Goal: Task Accomplishment & Management: Use online tool/utility

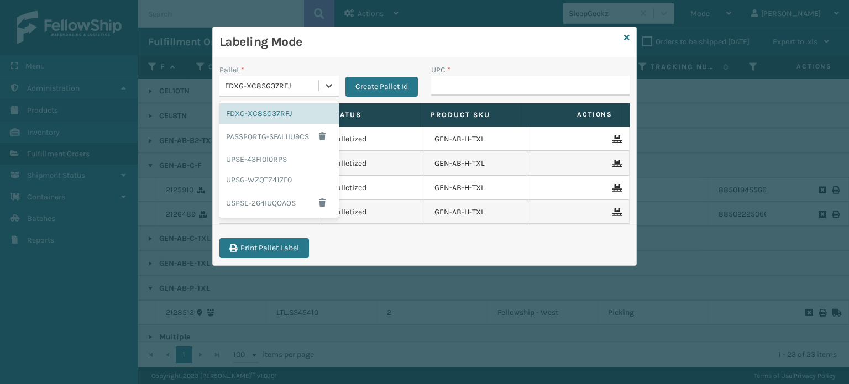
click at [255, 86] on div "FDXG-XC8SG37RFJ" at bounding box center [272, 86] width 95 height 12
click at [274, 183] on div "UPSG-WZQTZ417F0" at bounding box center [278, 180] width 119 height 20
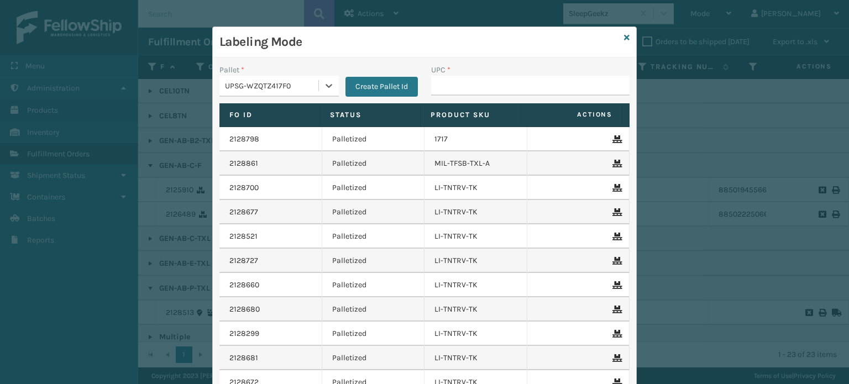
type input "810161332298"
drag, startPoint x: 275, startPoint y: 93, endPoint x: 275, endPoint y: 46, distance: 47.0
click at [275, 46] on h3 "Labeling Mode" at bounding box center [419, 42] width 400 height 17
click at [447, 81] on input "UPC *" at bounding box center [530, 86] width 198 height 20
type input "81016133"
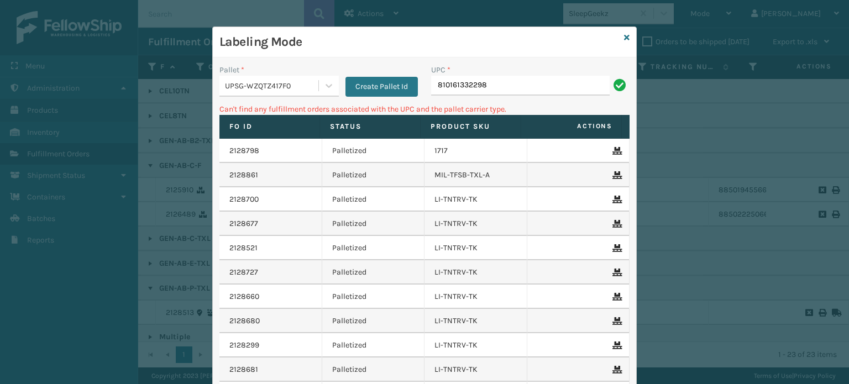
click at [475, 86] on input "810161332298" at bounding box center [520, 86] width 179 height 20
type input "lp-flxvst-m-blk"
type input "8"
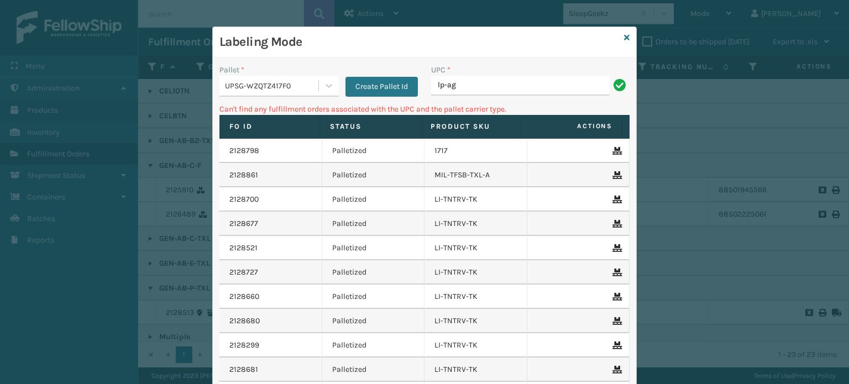
type input "LP-AGLD-BLK"
click at [285, 87] on div "UPSG-WZQTZ417F0" at bounding box center [272, 86] width 95 height 12
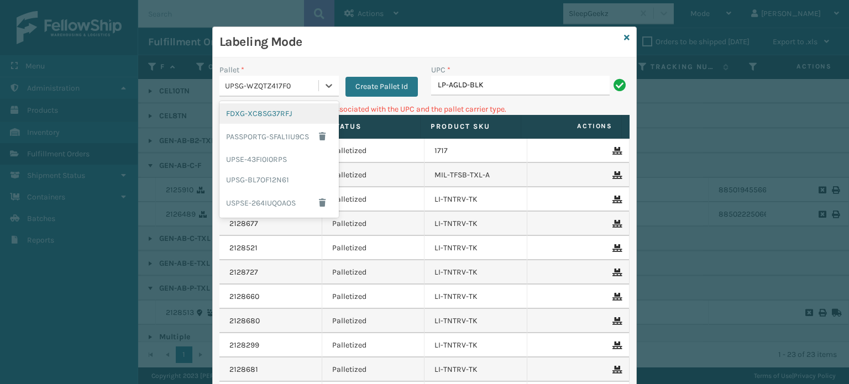
click at [281, 110] on div "FDXG-XC8SG37RFJ" at bounding box center [278, 113] width 119 height 20
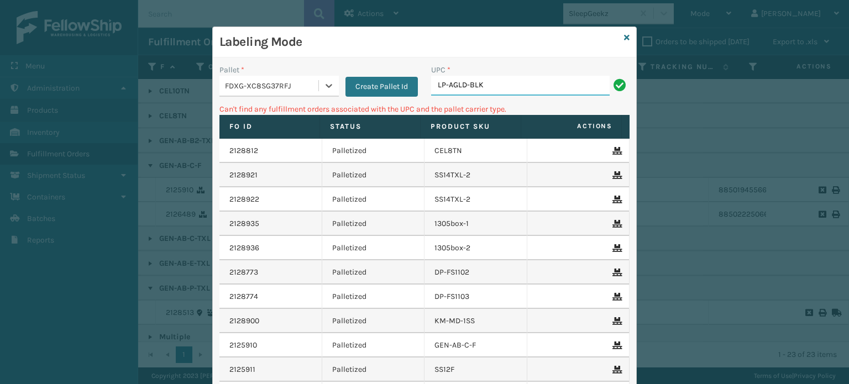
click at [563, 83] on input "LP-AGLD-BLK" at bounding box center [520, 86] width 179 height 20
click at [491, 88] on input "LP-AGLD-BLK" at bounding box center [520, 86] width 179 height 20
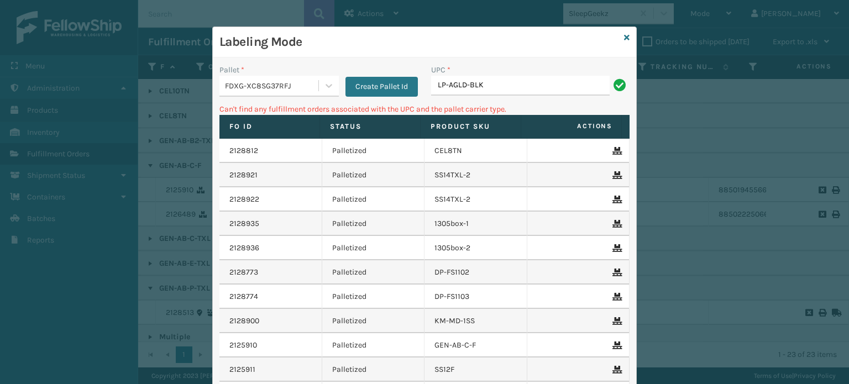
click at [625, 30] on div "Labeling Mode" at bounding box center [424, 42] width 423 height 30
click at [624, 41] on icon at bounding box center [627, 38] width 6 height 8
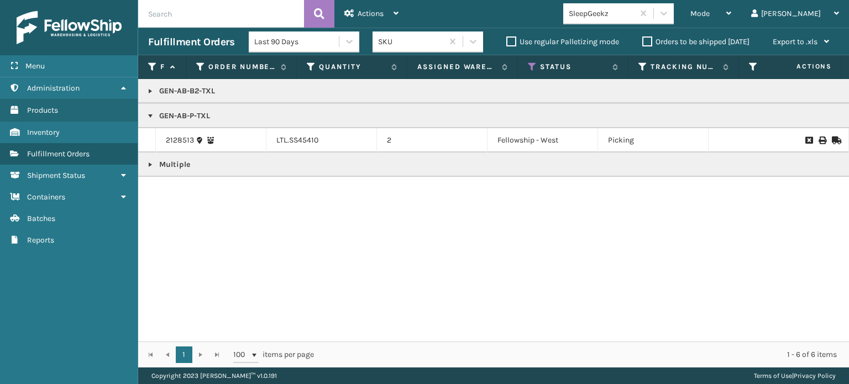
click at [261, 18] on input "text" at bounding box center [221, 14] width 166 height 28
paste input "LP-AGLD-BLK"
type input "LP-AGLD-BLK"
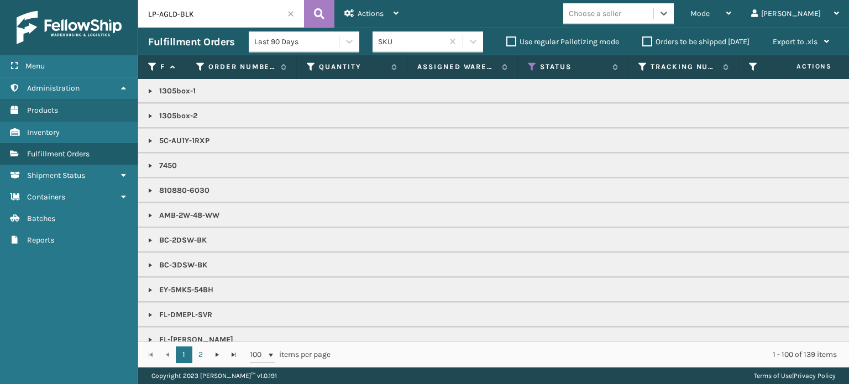
click at [222, 8] on input "LP-AGLD-BLK" at bounding box center [221, 14] width 166 height 28
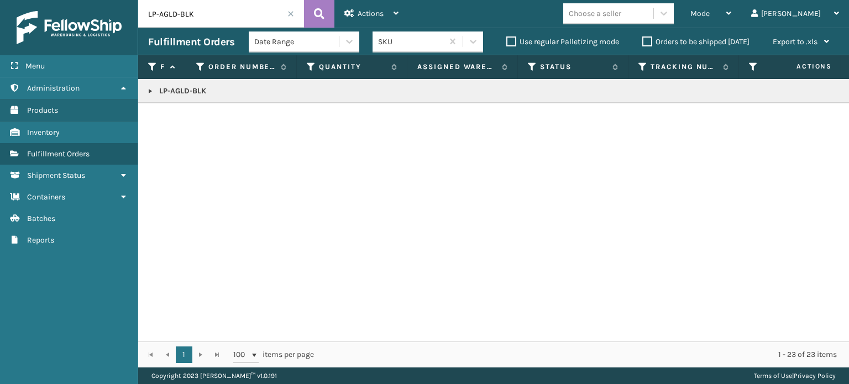
click at [152, 89] on link at bounding box center [150, 91] width 9 height 9
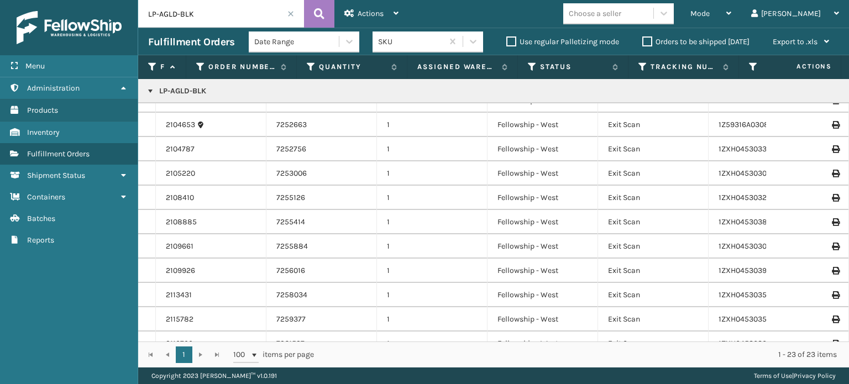
scroll to position [329, 0]
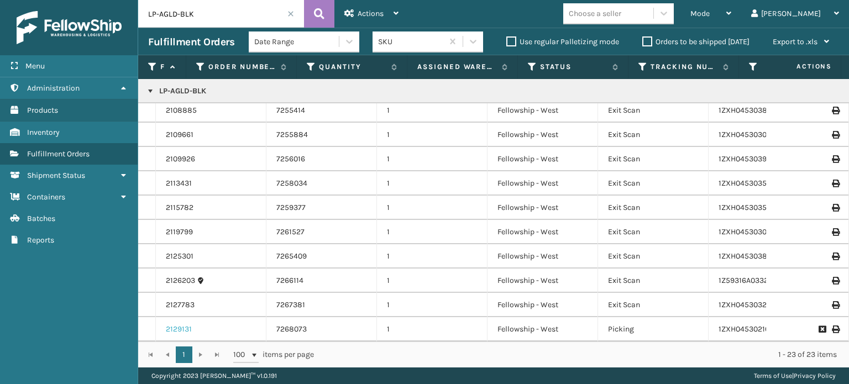
click at [181, 324] on link "2129131" at bounding box center [179, 329] width 26 height 11
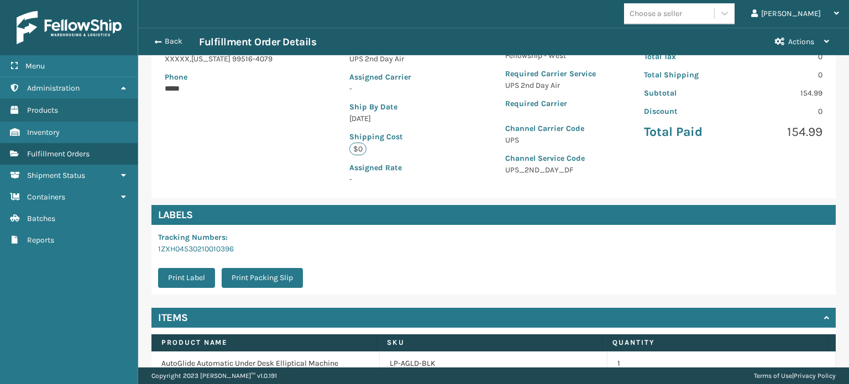
scroll to position [249, 0]
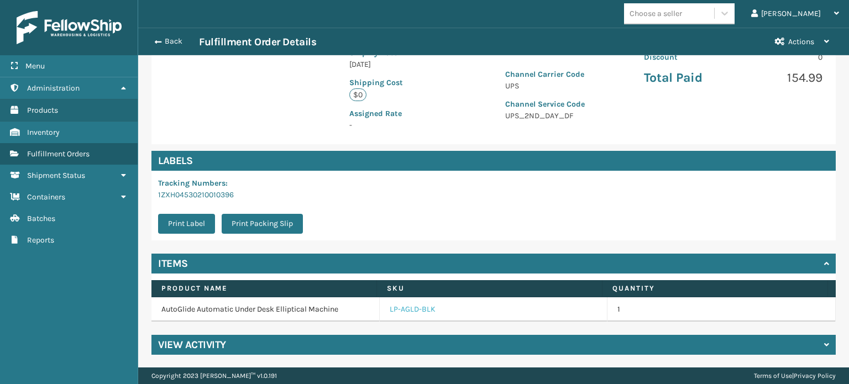
click at [409, 311] on link "LP-AGLD-BLK" at bounding box center [413, 309] width 46 height 11
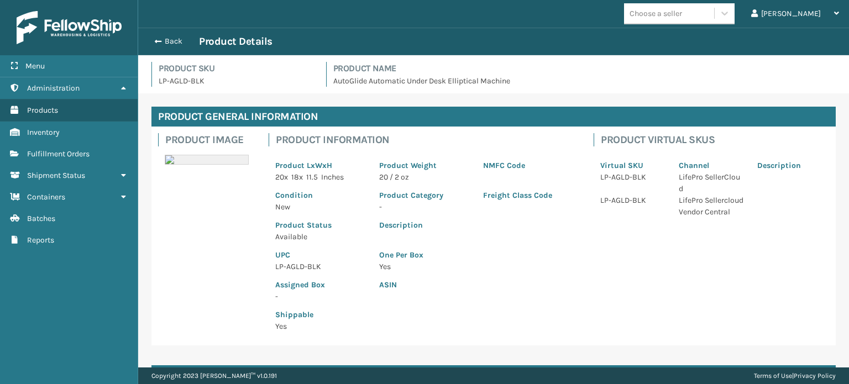
click at [295, 268] on p "LP-AGLD-BLK" at bounding box center [320, 267] width 91 height 12
copy p "LP-AGLD-BLK"
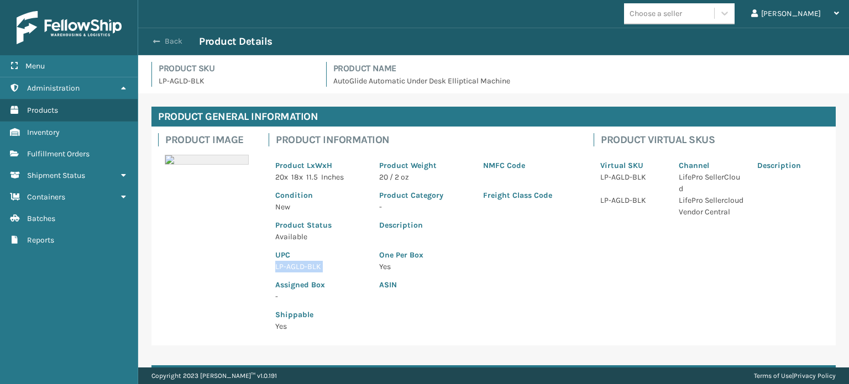
click at [169, 38] on button "Back" at bounding box center [173, 41] width 51 height 10
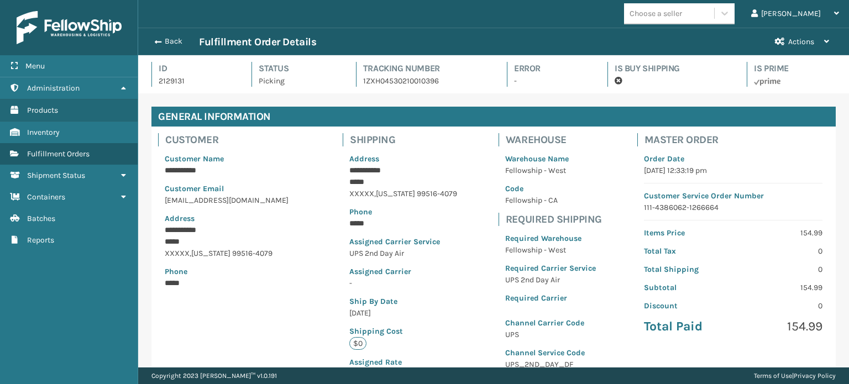
scroll to position [27, 710]
click at [170, 38] on button "Back" at bounding box center [173, 41] width 51 height 10
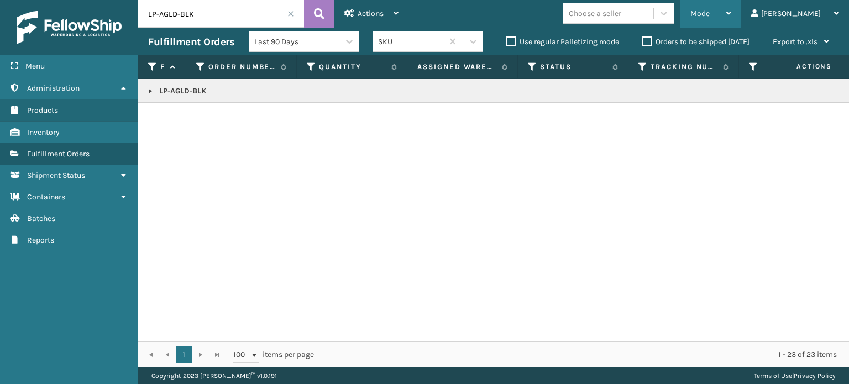
click at [731, 22] on div "Mode" at bounding box center [710, 14] width 41 height 28
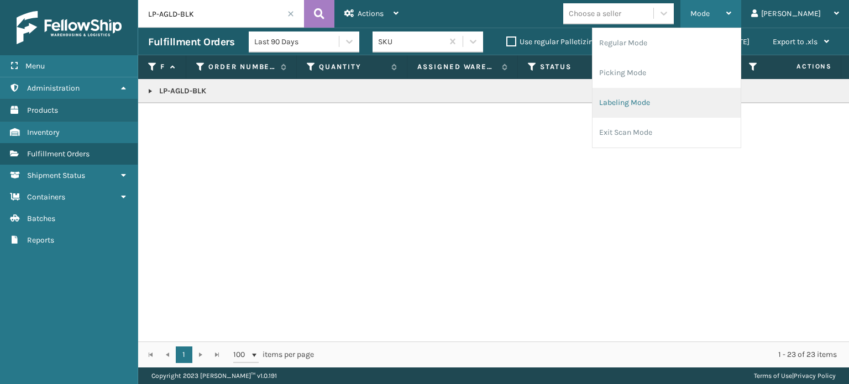
click at [703, 112] on li "Labeling Mode" at bounding box center [667, 103] width 148 height 30
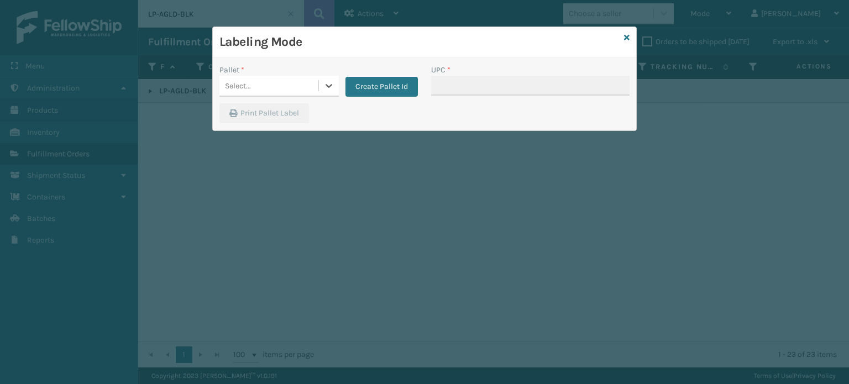
click at [300, 93] on div "Select..." at bounding box center [268, 86] width 99 height 18
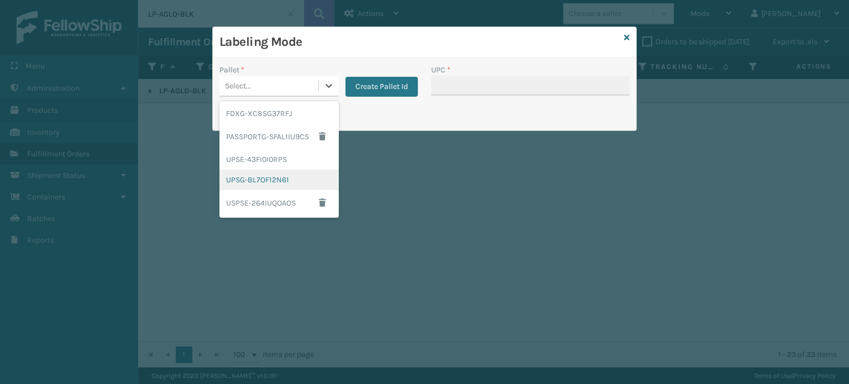
click at [289, 181] on div "UPSG-BL7OF12N61" at bounding box center [278, 180] width 119 height 20
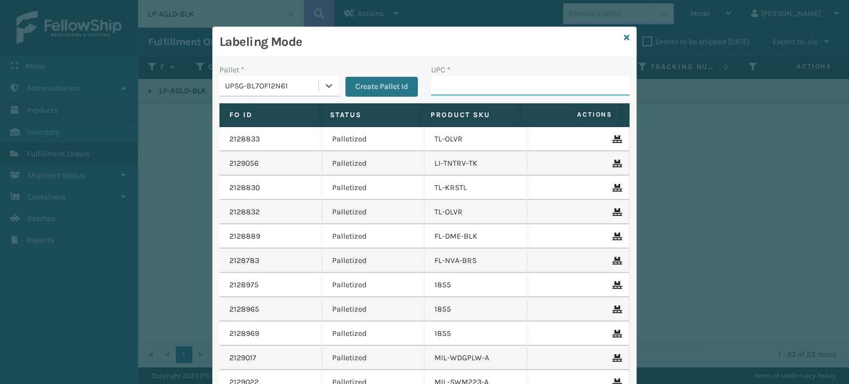
click at [486, 82] on input "UPC *" at bounding box center [530, 86] width 198 height 20
paste input "LP-AGLD-BLK"
type input "LP-AGLD-BLK"
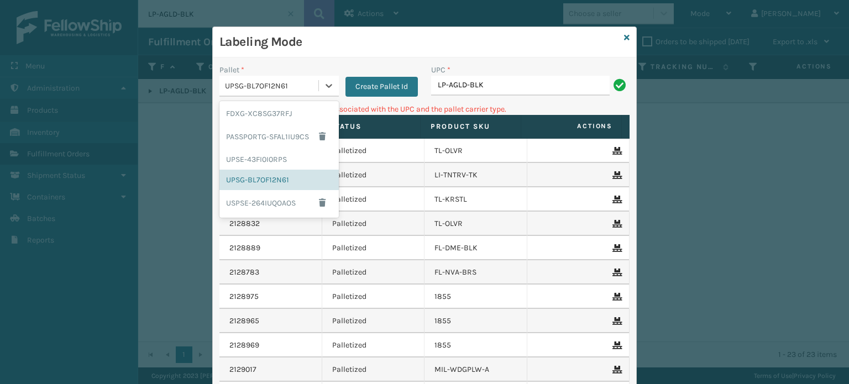
click at [263, 76] on div "UPSG-BL7OF12N61" at bounding box center [278, 86] width 119 height 21
click at [259, 112] on div "FDXG-XC8SG37RFJ" at bounding box center [278, 113] width 119 height 20
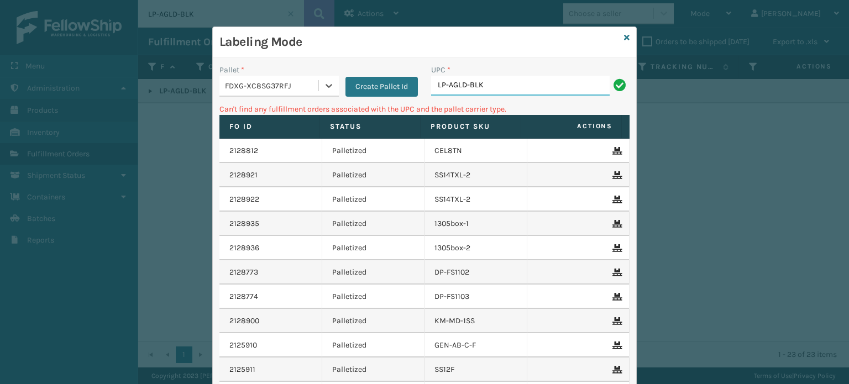
click at [513, 91] on input "LP-AGLD-BLK" at bounding box center [520, 86] width 179 height 20
type input "LP-AGLD-BLK"
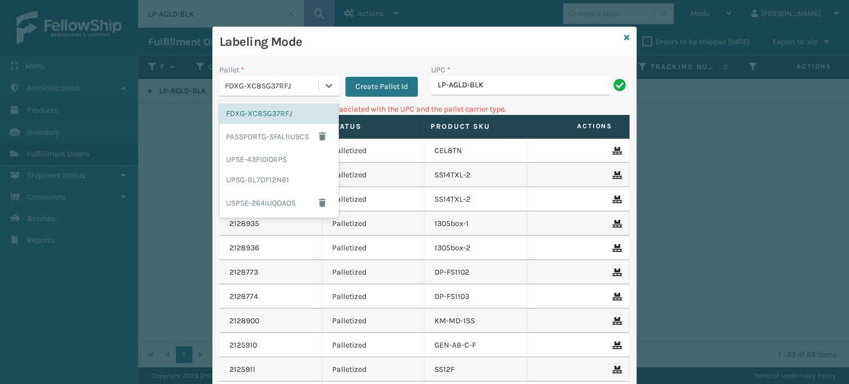
click at [274, 90] on div "FDXG-XC8SG37RFJ" at bounding box center [272, 86] width 95 height 12
click at [265, 161] on div "UPSE-43FI0I0RPS" at bounding box center [278, 159] width 119 height 20
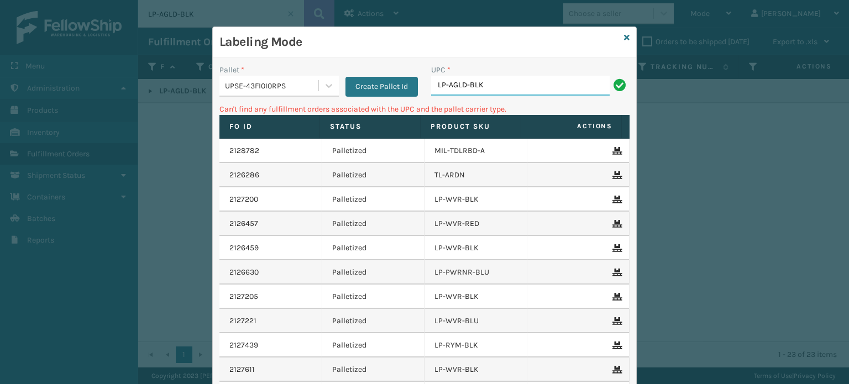
click at [504, 83] on input "LP-AGLD-BLK" at bounding box center [520, 86] width 179 height 20
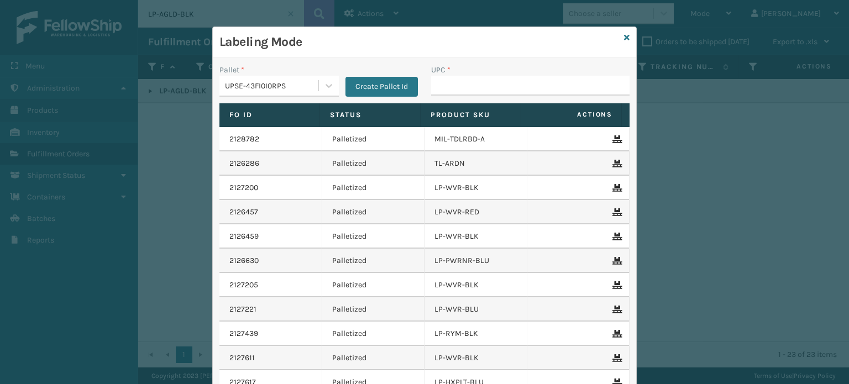
click at [282, 80] on div "UPSE-43FI0I0RPS" at bounding box center [272, 86] width 95 height 12
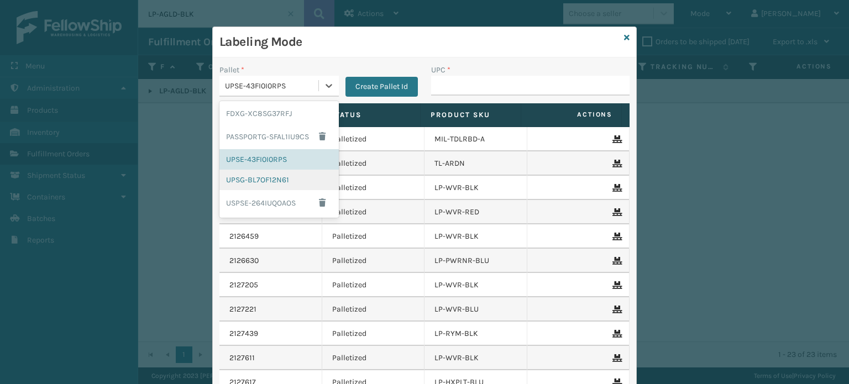
click at [280, 177] on div "UPSG-BL7OF12N61" at bounding box center [278, 180] width 119 height 20
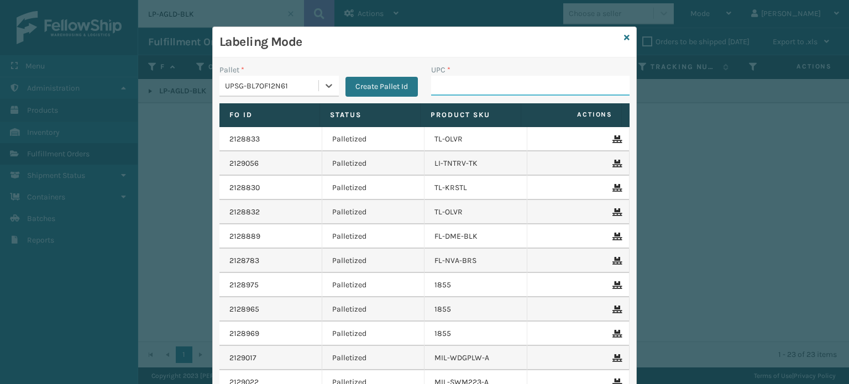
click at [489, 83] on input "UPC *" at bounding box center [530, 86] width 198 height 20
type input "810090933"
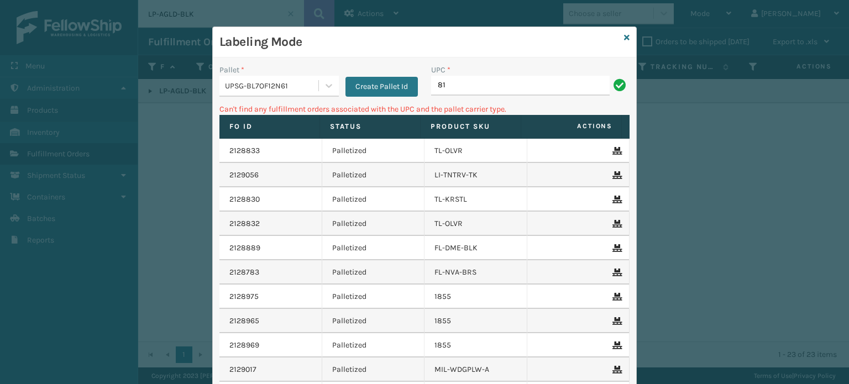
type input "8"
type input "lp-wvr-red"
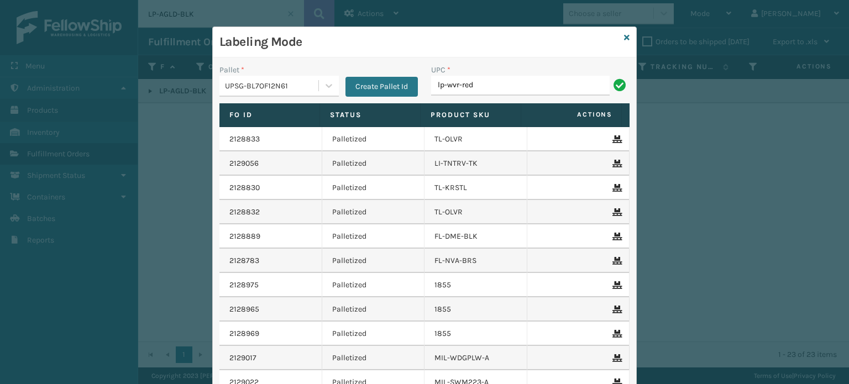
type input "lp-wvr-red"
type input "8428"
type input "8428931"
type input "810090"
type input "8409851"
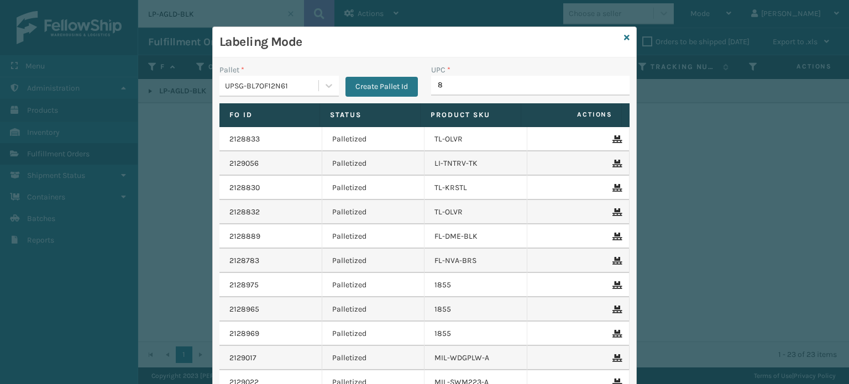
type input "84"
type input "1717mt"
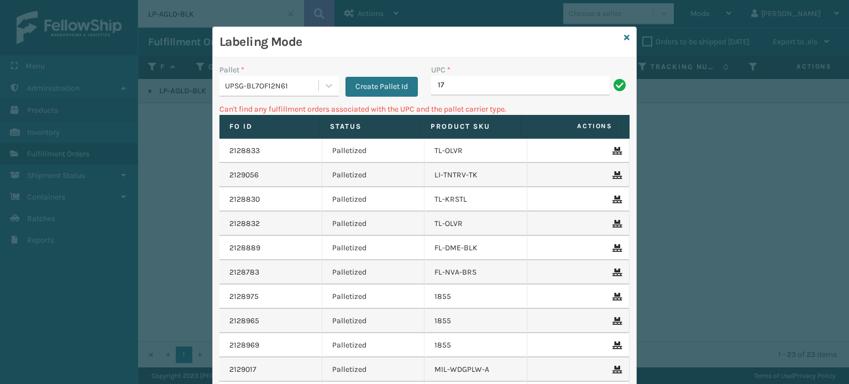
type input "1"
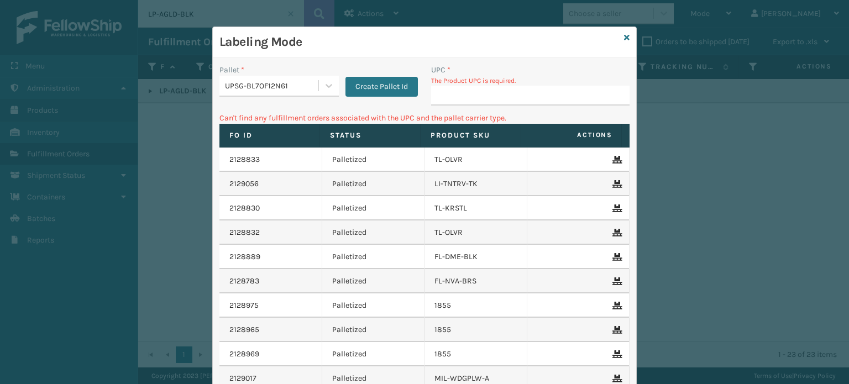
click at [626, 39] on div "Labeling Mode" at bounding box center [424, 42] width 423 height 30
click at [624, 39] on icon at bounding box center [627, 38] width 6 height 8
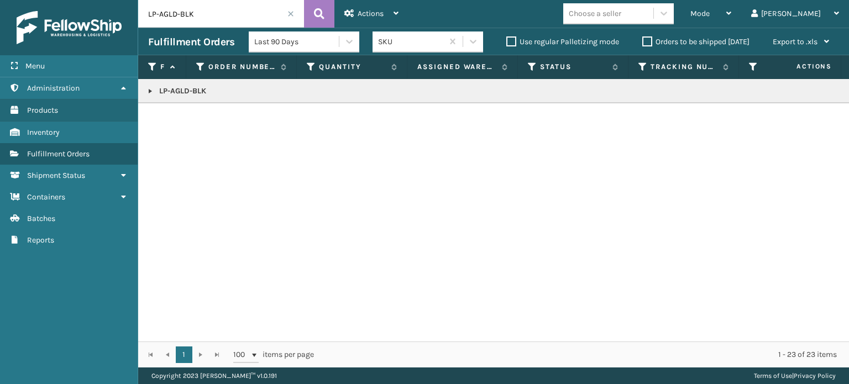
click at [247, 20] on input "LP-AGLD-BLK" at bounding box center [221, 14] width 166 height 28
type input "1717MT"
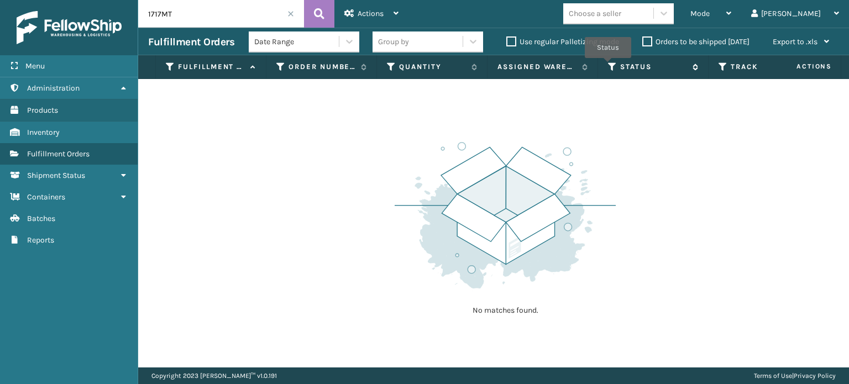
click at [609, 66] on icon at bounding box center [612, 67] width 9 height 10
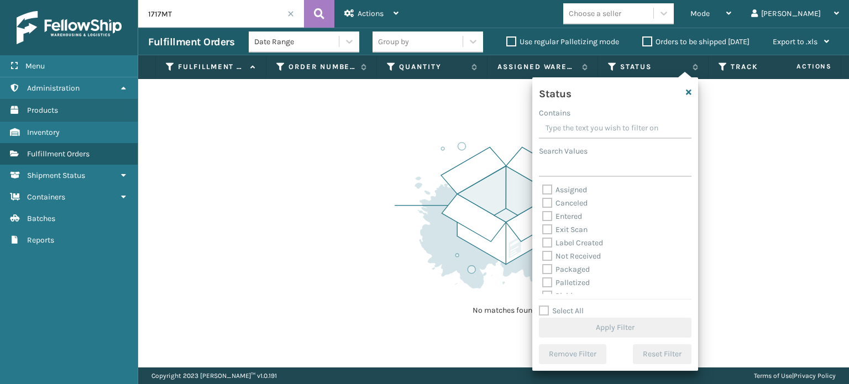
click at [759, 139] on div "No matches found." at bounding box center [493, 223] width 711 height 289
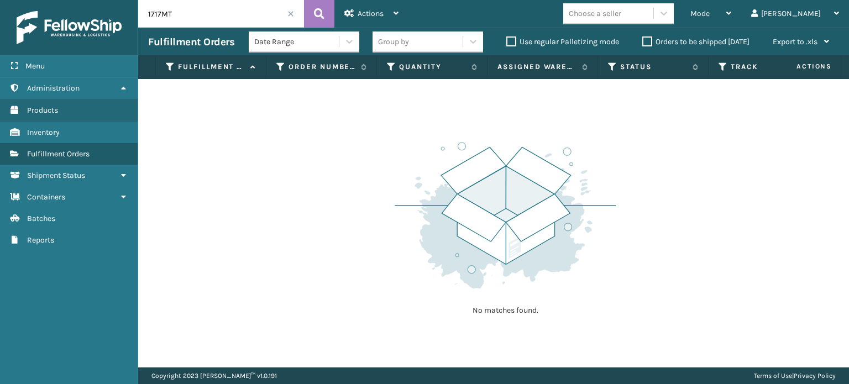
click at [211, 16] on input "1717MT" at bounding box center [221, 14] width 166 height 28
type input "G"
click at [731, 6] on div "Mode" at bounding box center [710, 14] width 41 height 28
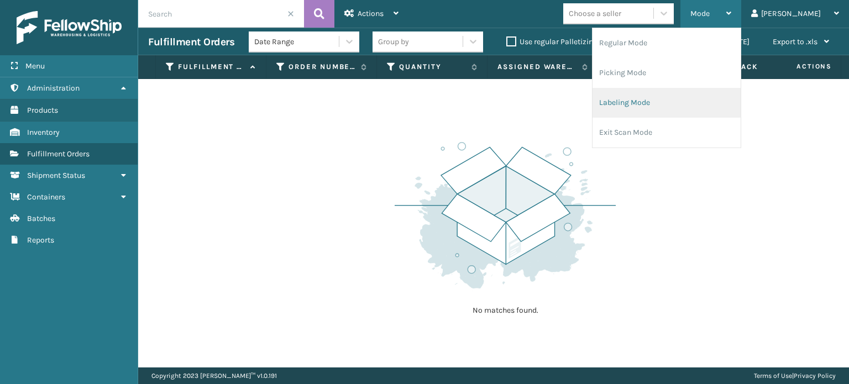
click at [710, 104] on li "Labeling Mode" at bounding box center [667, 103] width 148 height 30
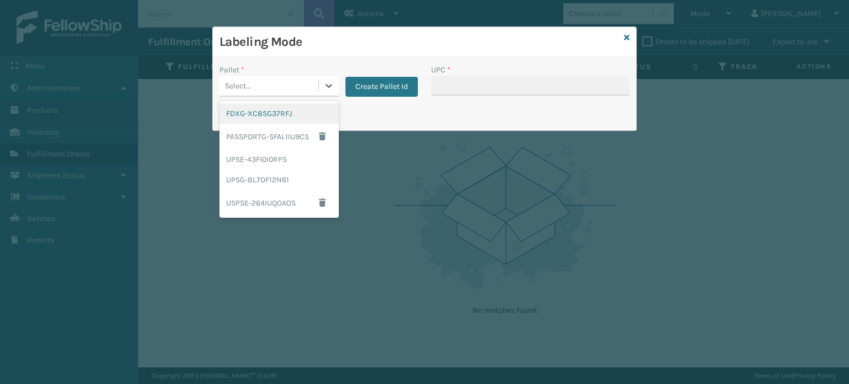
click at [292, 86] on div "Select..." at bounding box center [268, 86] width 99 height 18
click at [266, 176] on div "UPSG-BL7OF12N61" at bounding box center [278, 180] width 119 height 20
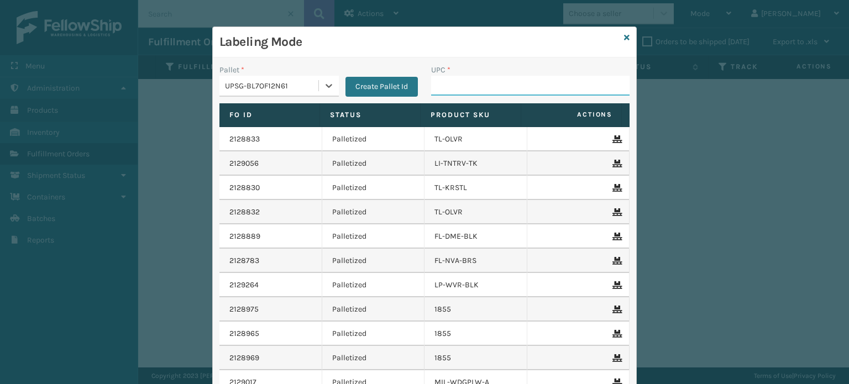
click at [460, 82] on input "UPC *" at bounding box center [530, 86] width 198 height 20
type input "8409851"
click at [291, 84] on div "UPSG-BL7OF12N61" at bounding box center [272, 86] width 95 height 12
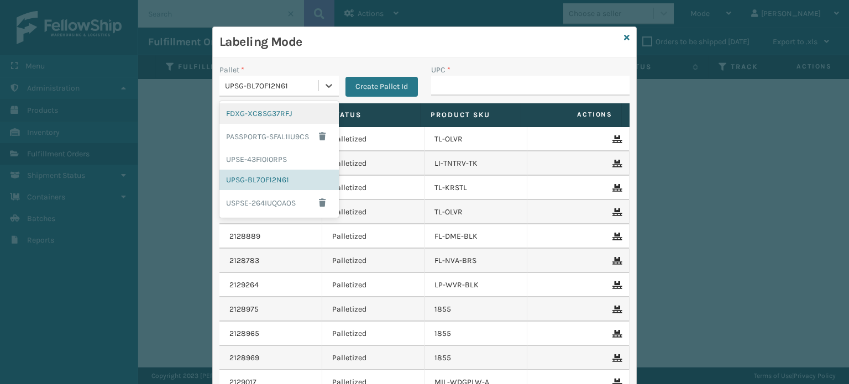
click at [289, 122] on div "FDXG-XC8SG37RFJ" at bounding box center [278, 113] width 119 height 20
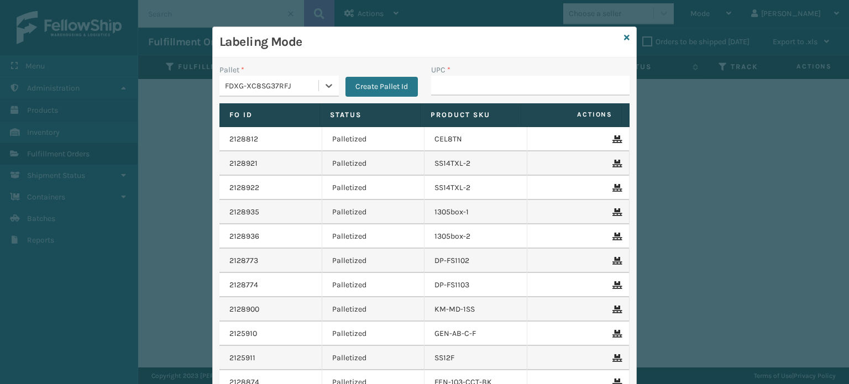
click at [462, 65] on div "UPC *" at bounding box center [530, 70] width 198 height 12
click at [479, 84] on input "UPC *" at bounding box center [530, 86] width 198 height 20
type input "8409851"
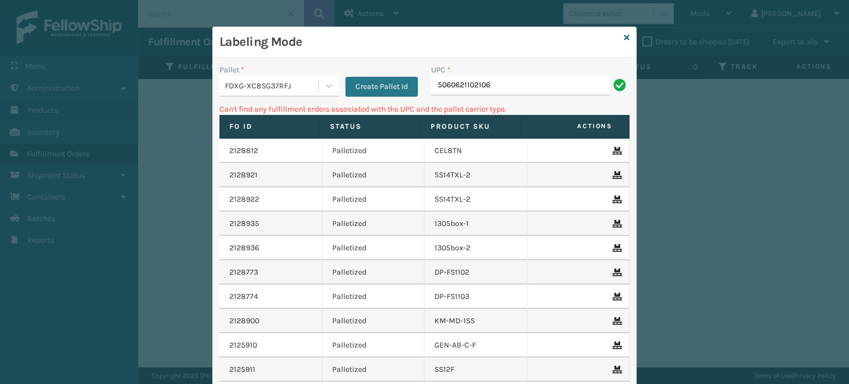
click at [513, 91] on input "5060621102106" at bounding box center [520, 86] width 179 height 20
type input "WDNLOGSM"
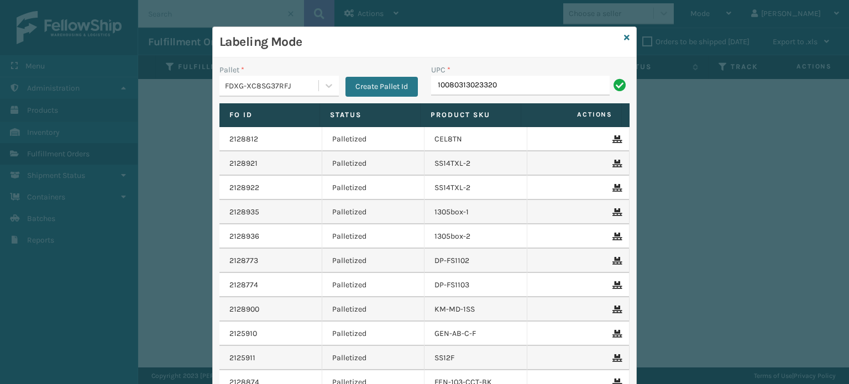
type input "10080313023320"
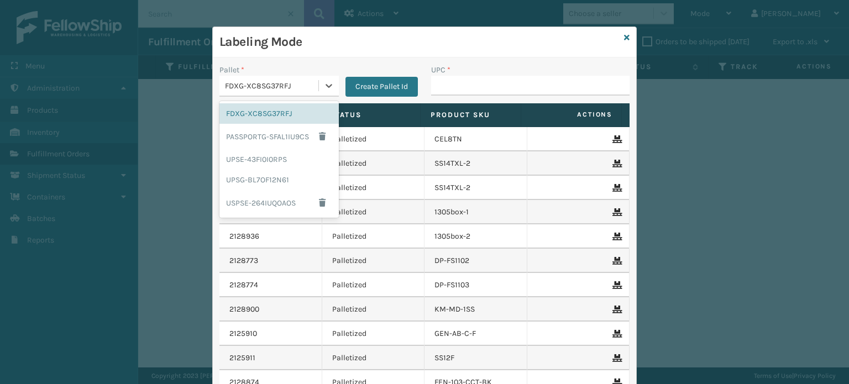
click at [302, 83] on div "FDXG-XC8SG37RFJ" at bounding box center [272, 86] width 95 height 12
click at [247, 174] on div "UPSG-BL7OF12N61" at bounding box center [278, 180] width 119 height 20
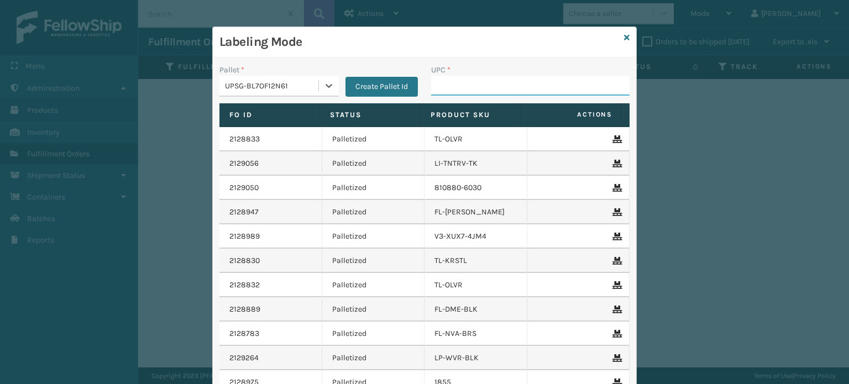
click at [449, 86] on input "UPC *" at bounding box center [530, 86] width 198 height 20
type input "8100909"
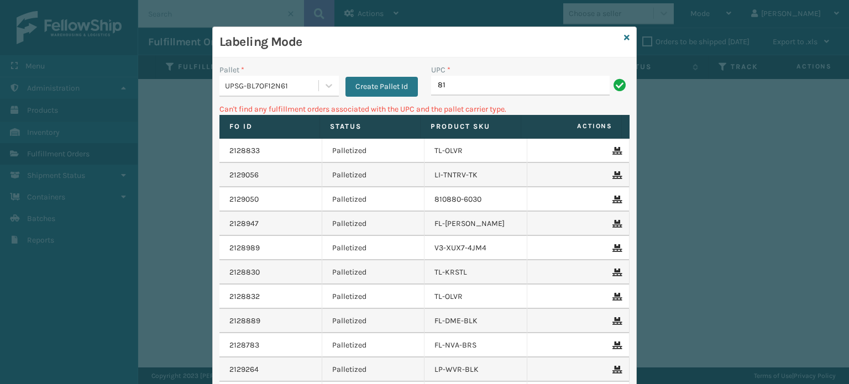
type input "8"
type input "LP-ALVGLV-BLK"
click at [471, 87] on input "LP-ALVGLV-BLK" at bounding box center [520, 86] width 179 height 20
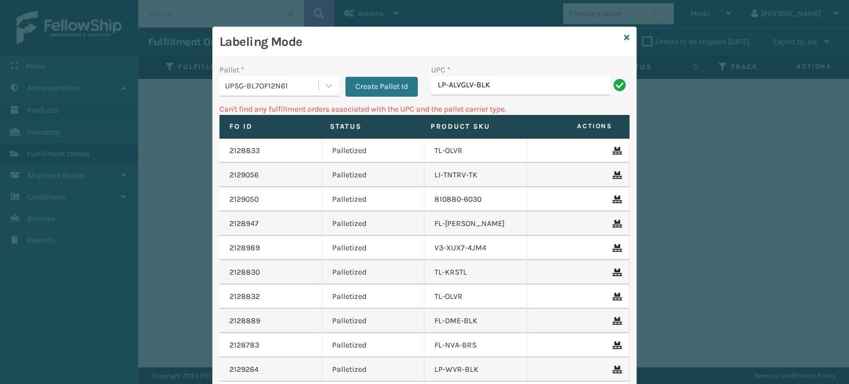
click at [471, 87] on input "LP-ALVGLV-BLK" at bounding box center [520, 86] width 179 height 20
click at [542, 81] on input "LP-ALVGLV-BLK" at bounding box center [520, 86] width 179 height 20
click at [624, 37] on icon at bounding box center [627, 38] width 6 height 8
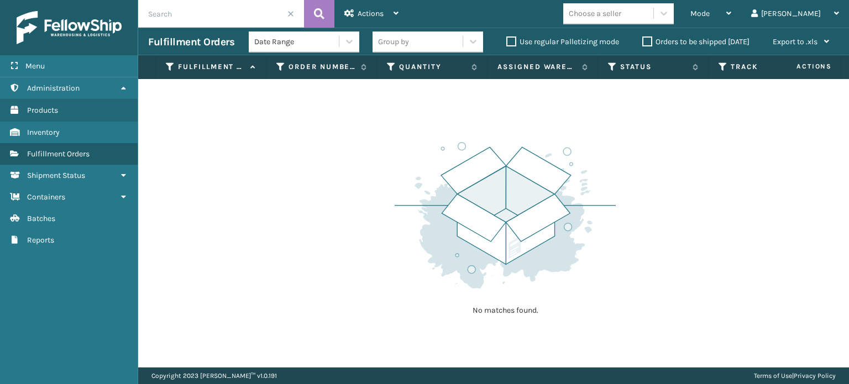
click at [239, 13] on input "text" at bounding box center [221, 14] width 166 height 28
paste input "LP-ALVGLV-BLK"
click at [239, 13] on input "LP-ALVGLV-BLK" at bounding box center [221, 14] width 166 height 28
type input "LP-ALVGLV-BLK"
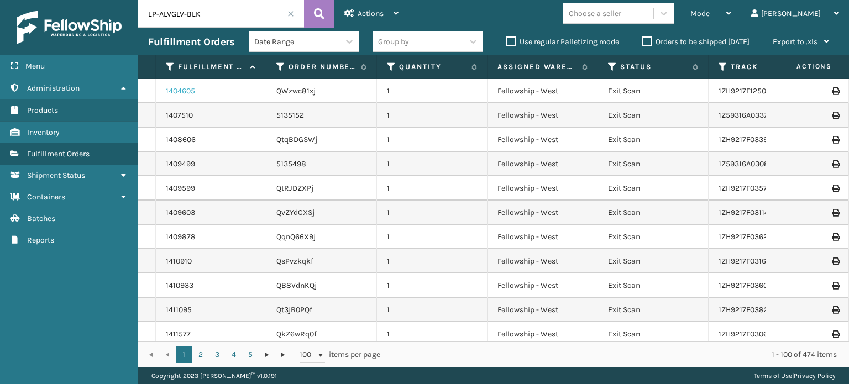
click at [176, 88] on link "1404605" at bounding box center [180, 91] width 29 height 11
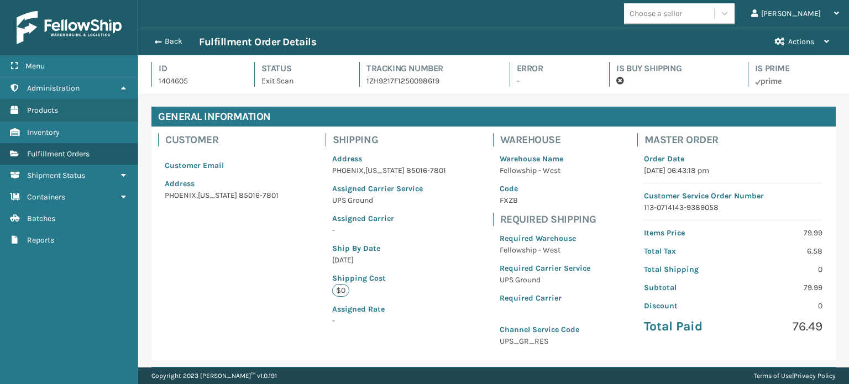
scroll to position [217, 0]
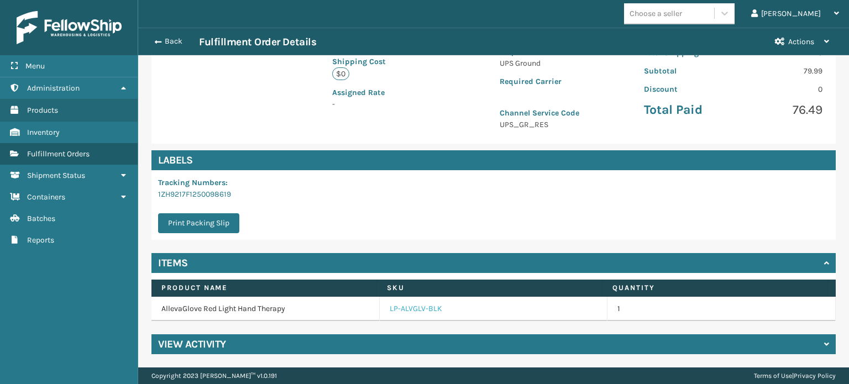
click at [390, 305] on link "LP-ALVGLV-BLK" at bounding box center [416, 308] width 53 height 11
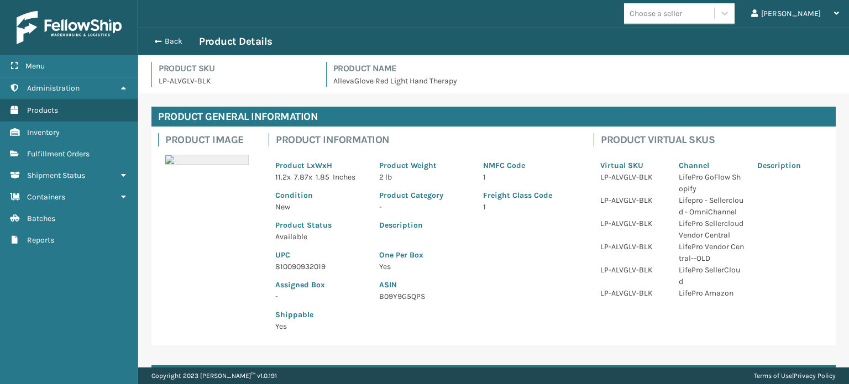
click at [303, 271] on p "810090932019" at bounding box center [320, 267] width 91 height 12
copy p "810090932019"
click at [163, 48] on div "Back Product Details" at bounding box center [493, 42] width 711 height 28
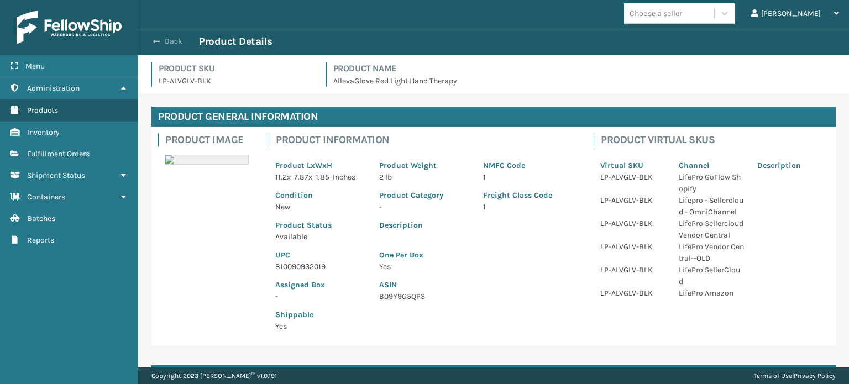
click at [161, 43] on button "Back" at bounding box center [173, 41] width 51 height 10
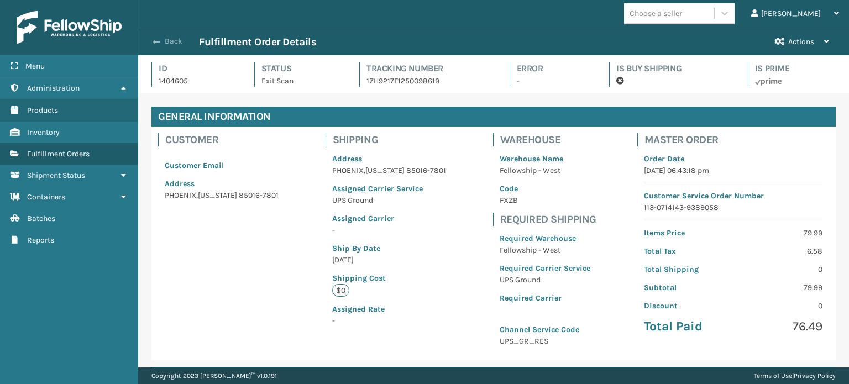
scroll to position [27, 710]
click at [168, 44] on button "Back" at bounding box center [173, 41] width 51 height 10
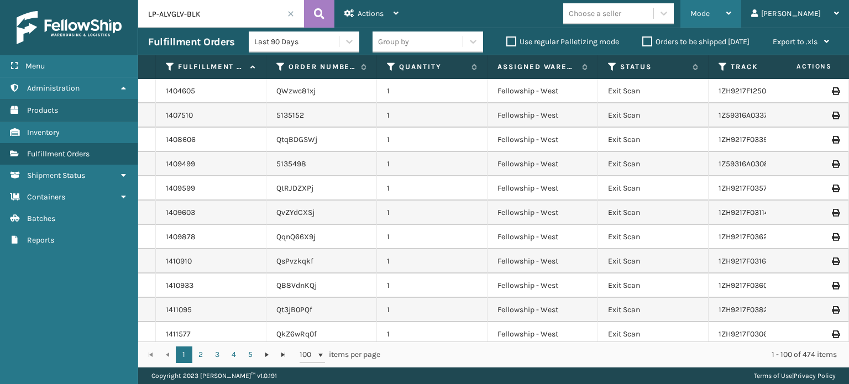
click at [731, 23] on div "Mode" at bounding box center [710, 14] width 41 height 28
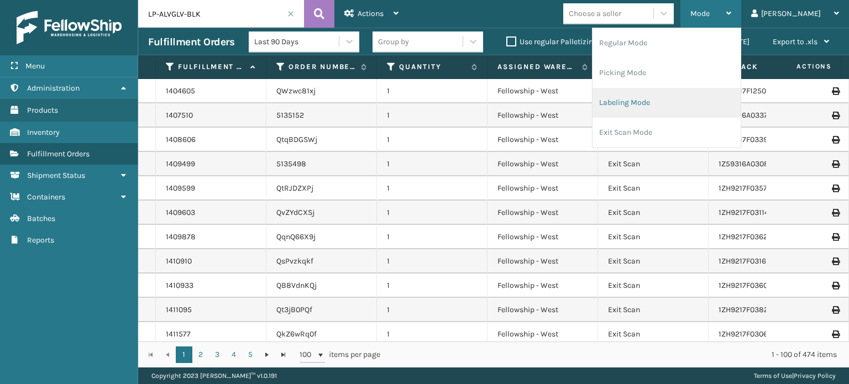
click at [716, 109] on li "Labeling Mode" at bounding box center [667, 103] width 148 height 30
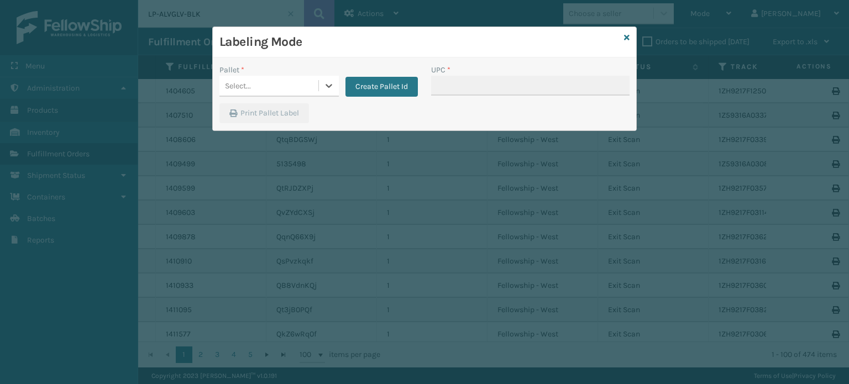
click at [272, 90] on div "Select..." at bounding box center [268, 86] width 99 height 18
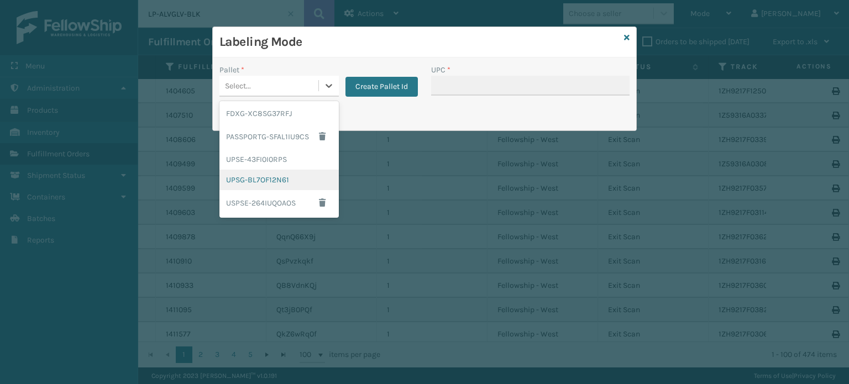
click at [274, 175] on div "UPSG-BL7OF12N61" at bounding box center [278, 180] width 119 height 20
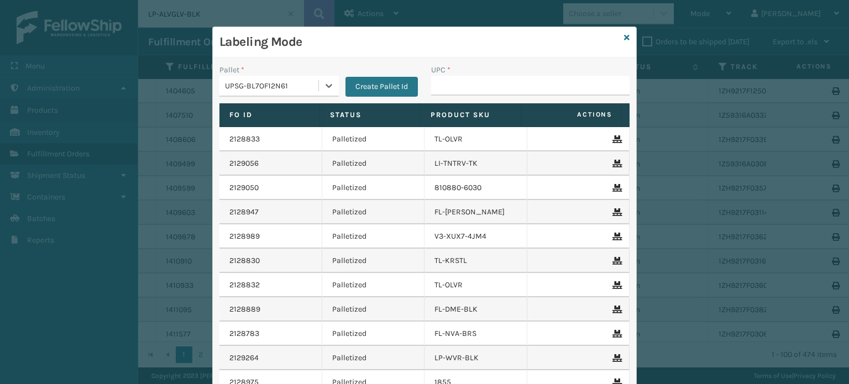
click at [458, 72] on div "UPC *" at bounding box center [530, 70] width 198 height 12
click at [460, 81] on input "UPC *" at bounding box center [530, 86] width 198 height 20
paste input "810090932019"
click at [460, 81] on input "810090932019" at bounding box center [530, 86] width 198 height 20
type input "810090932019"
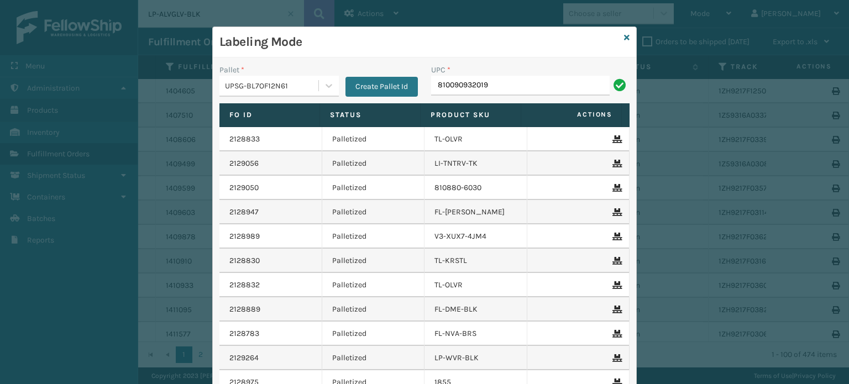
type input "810090932019"
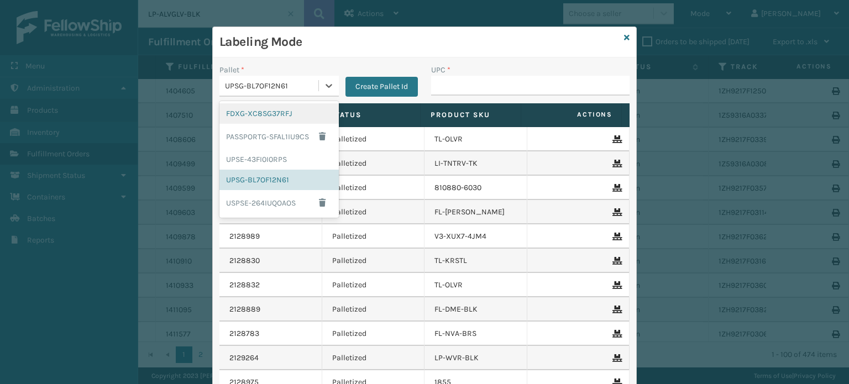
click at [296, 86] on div "UPSG-BL7OF12N61" at bounding box center [272, 86] width 95 height 12
click at [276, 111] on div "FDXG-XC8SG37RFJ" at bounding box center [278, 113] width 119 height 20
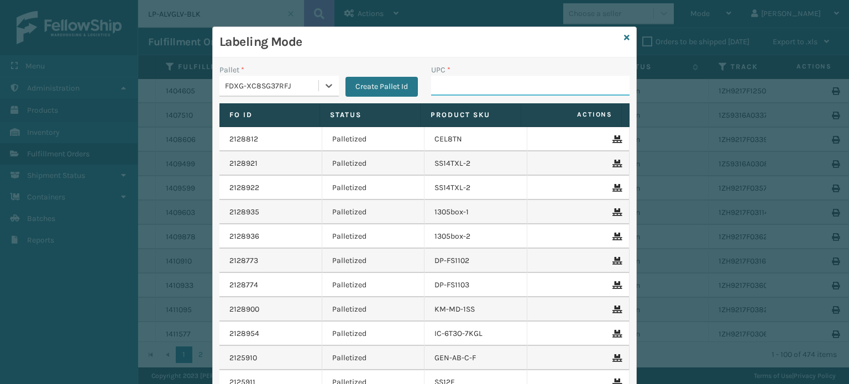
click at [466, 77] on input "UPC *" at bounding box center [530, 86] width 198 height 20
click at [515, 80] on input "RBJ-S-20158-04" at bounding box center [520, 86] width 179 height 20
type input "RBJ-S-20158-04"
type input "LP-PRRTKMX-GRY"
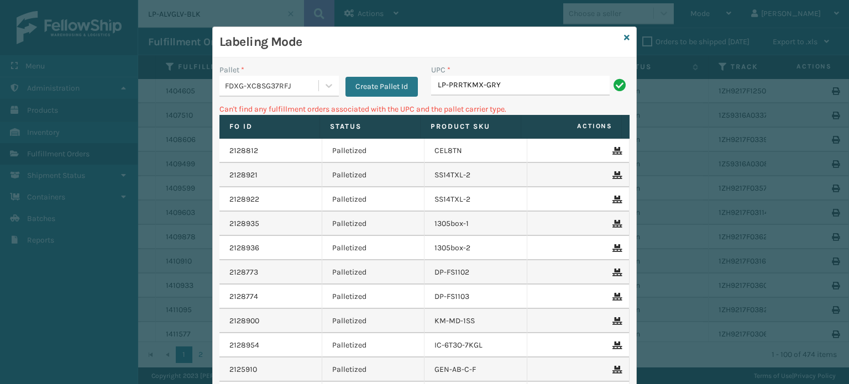
click at [438, 86] on input "LP-PRRTKMX-GRY" at bounding box center [520, 86] width 179 height 20
type input "PC-PRRTKMX-GRY"
